Goal: Book appointment/travel/reservation

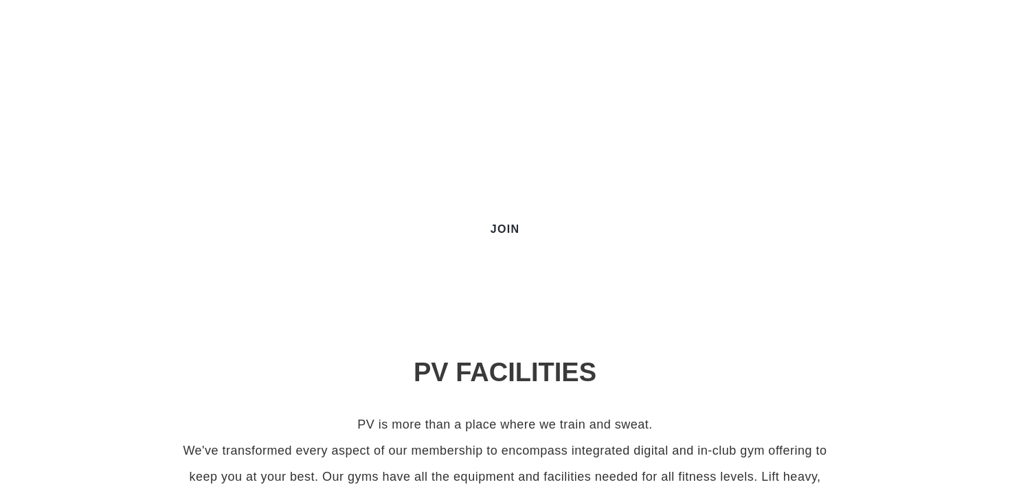
scroll to position [212, 0]
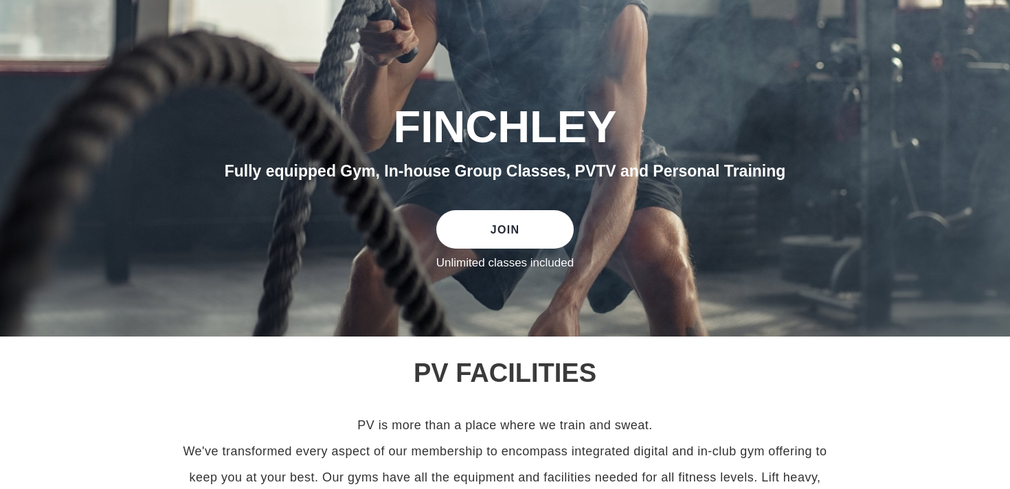
click at [549, 307] on div "slideshow" at bounding box center [505, 91] width 1010 height 489
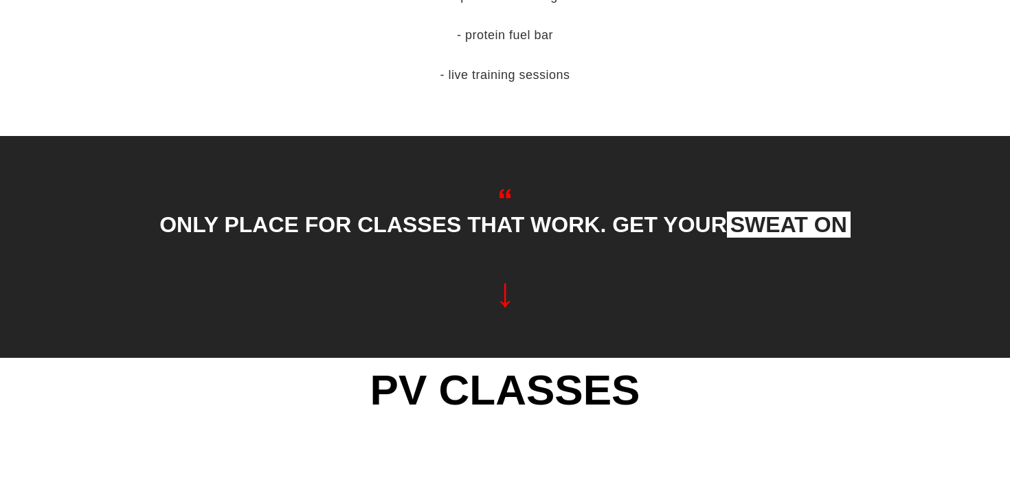
scroll to position [0, 0]
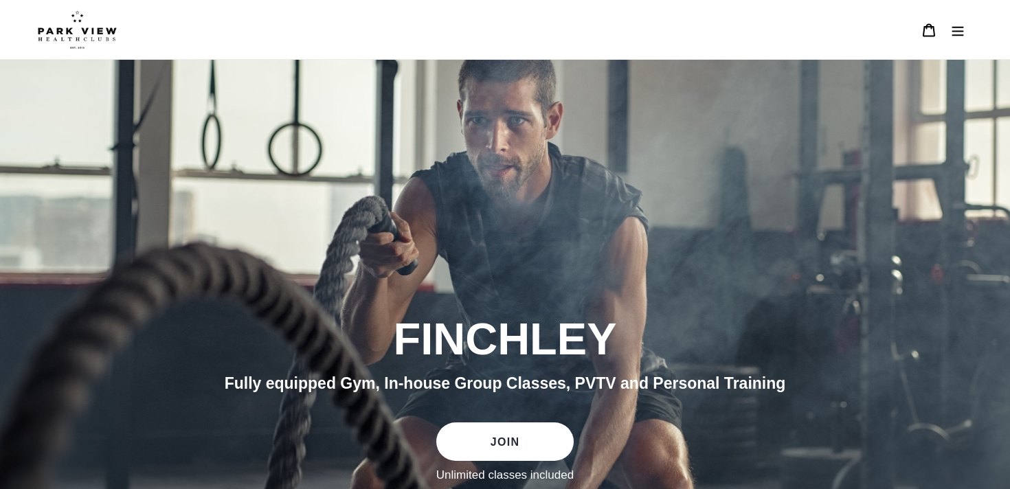
click at [969, 38] on button "Menu" at bounding box center [957, 30] width 29 height 30
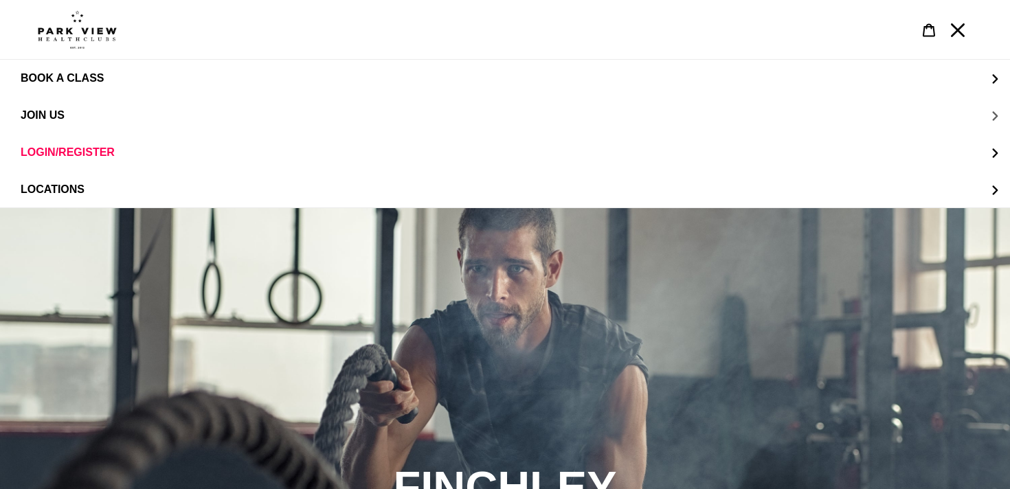
click at [417, 115] on button "JOIN US" at bounding box center [505, 115] width 1010 height 37
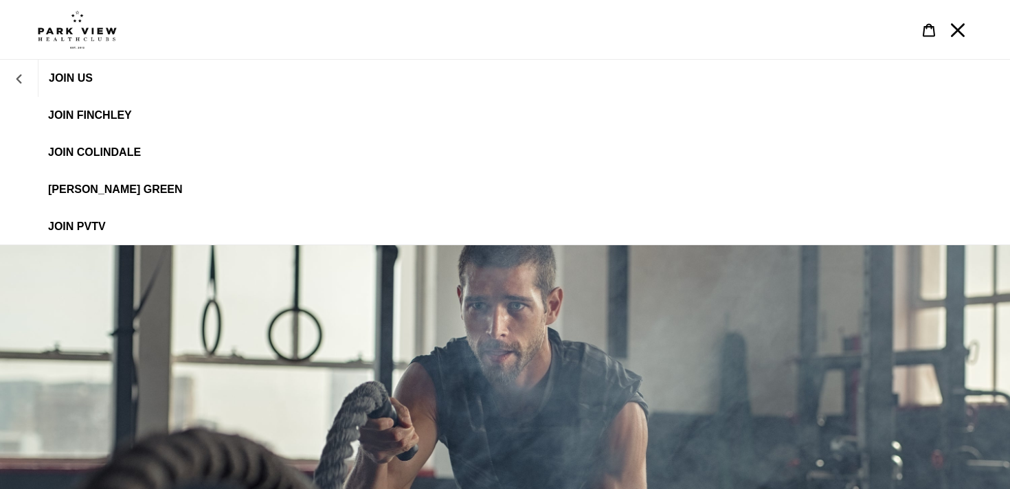
click at [16, 78] on icon "JOIN US" at bounding box center [18, 78] width 5 height 9
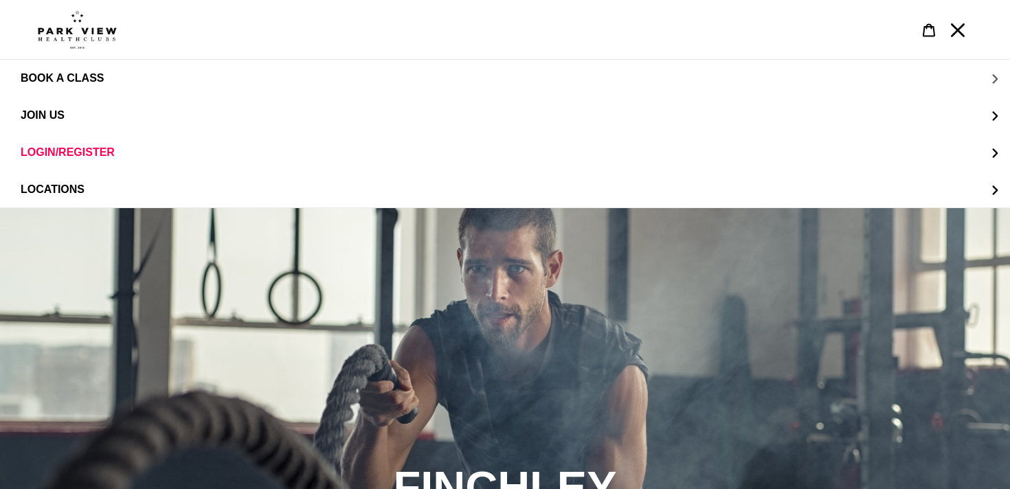
click at [92, 77] on span "BOOK A CLASS" at bounding box center [62, 78] width 83 height 12
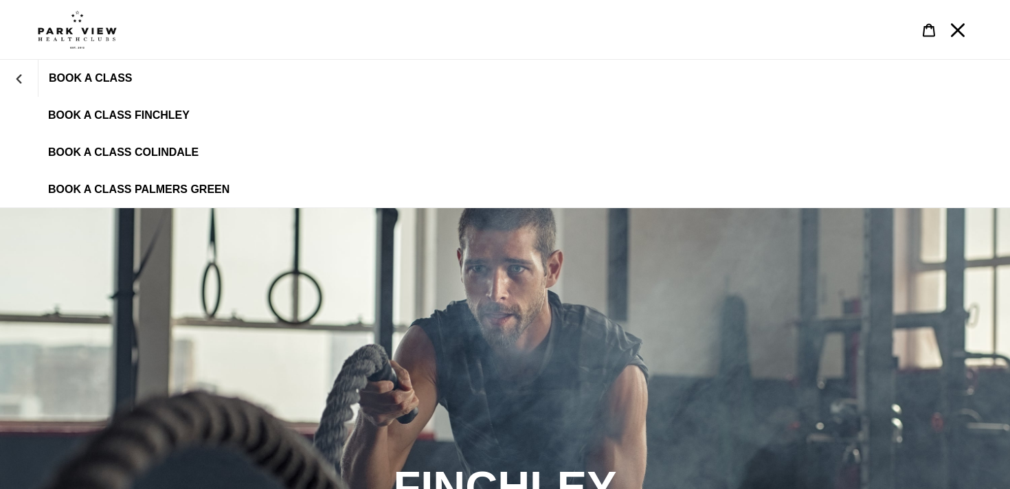
click at [112, 110] on span "BOOK A CLASS FINCHLEY" at bounding box center [119, 115] width 142 height 12
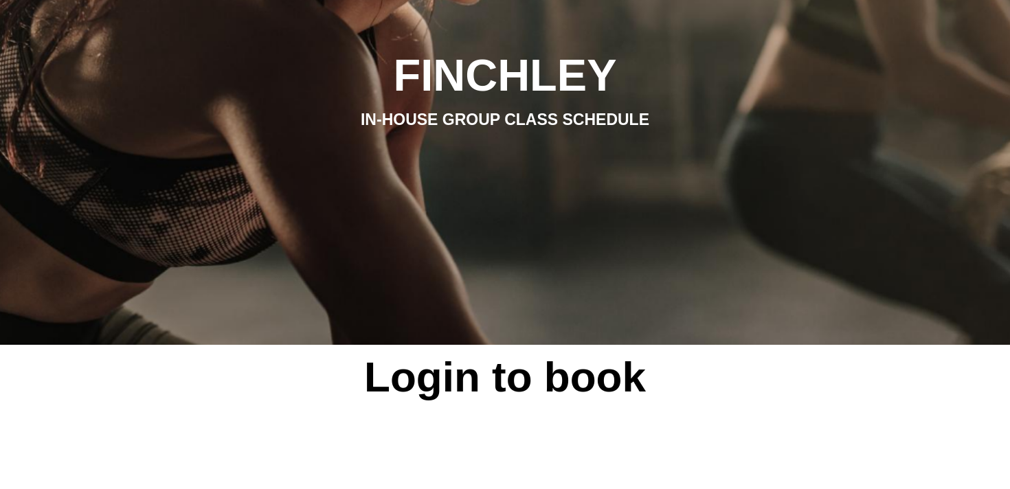
scroll to position [208, 0]
